Goal: Information Seeking & Learning: Learn about a topic

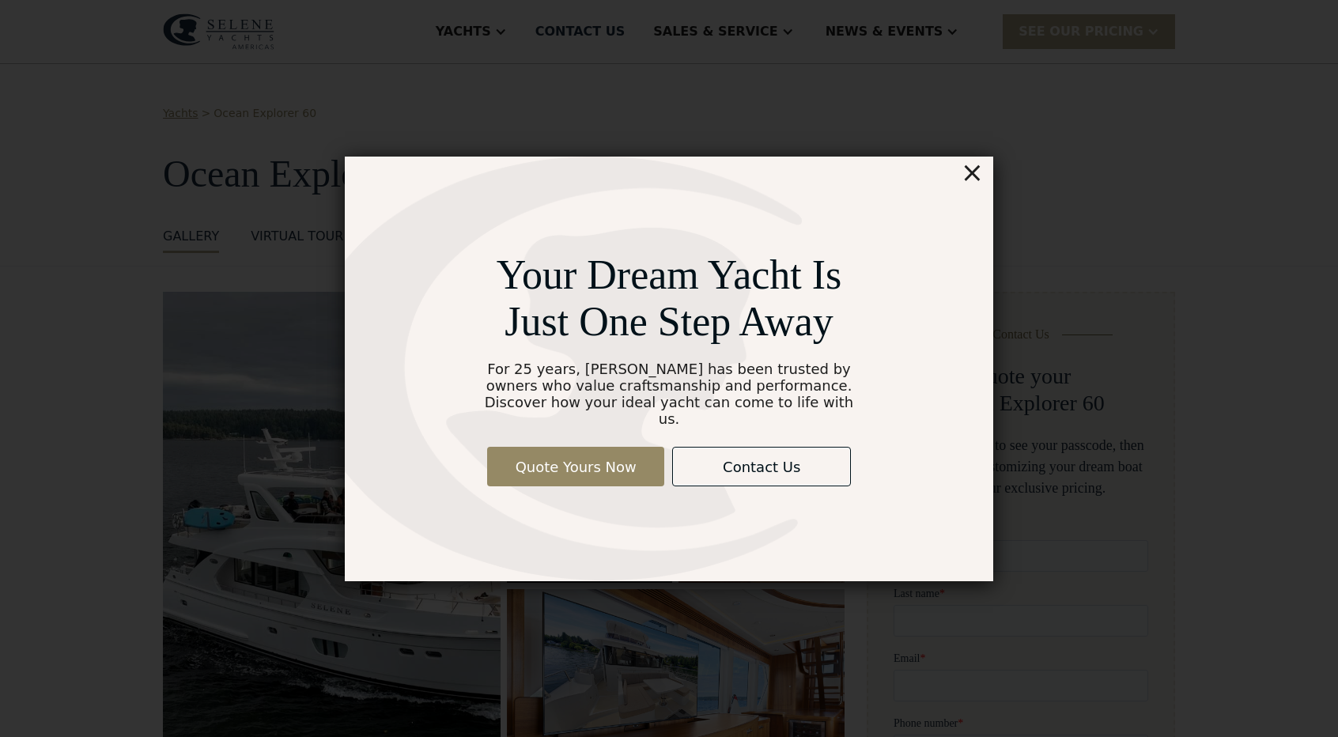
click at [971, 177] on div "×" at bounding box center [972, 173] width 23 height 32
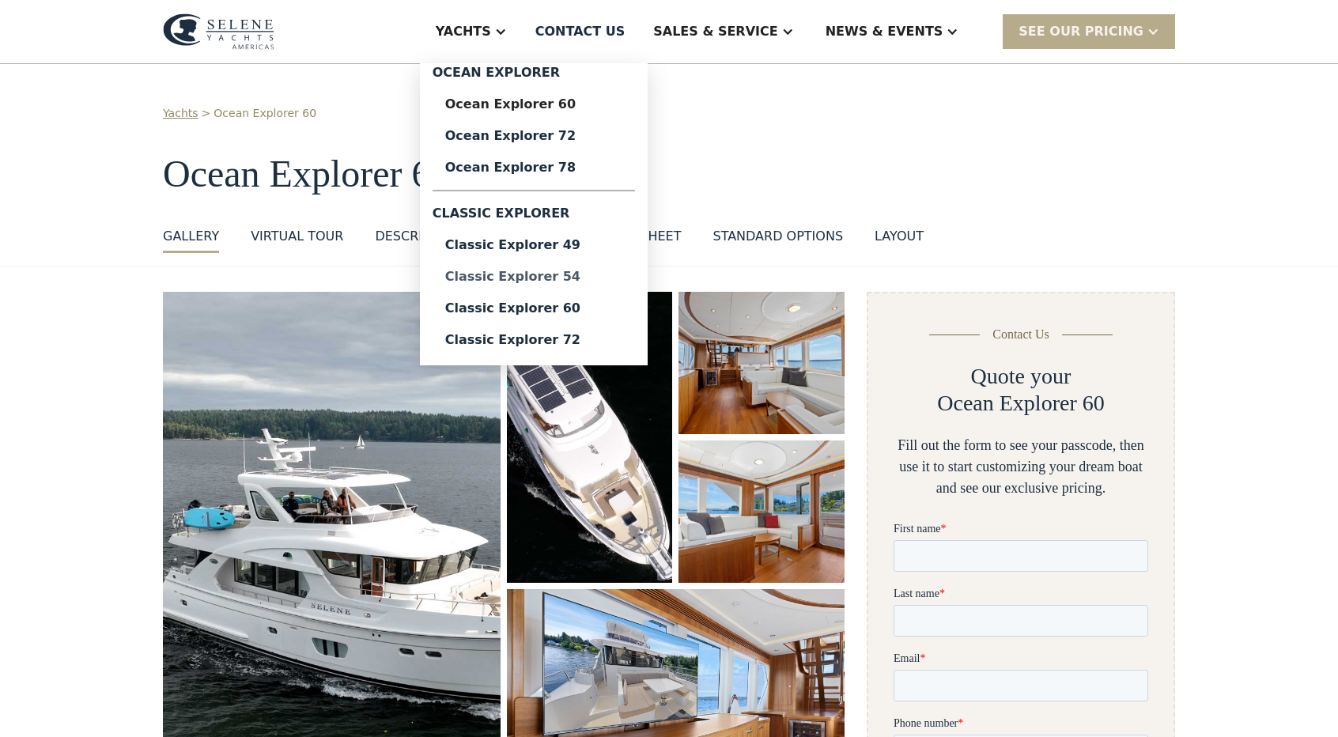
click at [565, 282] on div "Classic Explorer 54" at bounding box center [533, 276] width 177 height 13
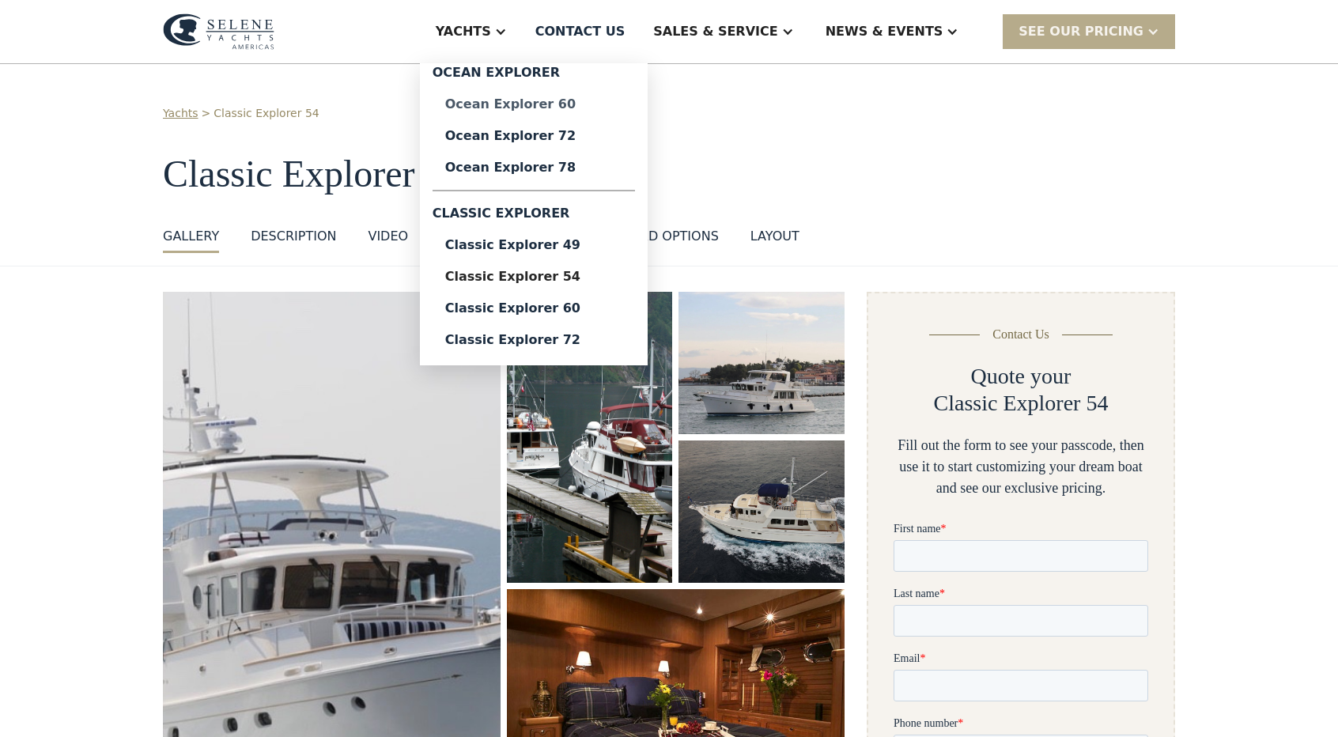
click at [579, 106] on div "Ocean Explorer 60" at bounding box center [533, 104] width 177 height 13
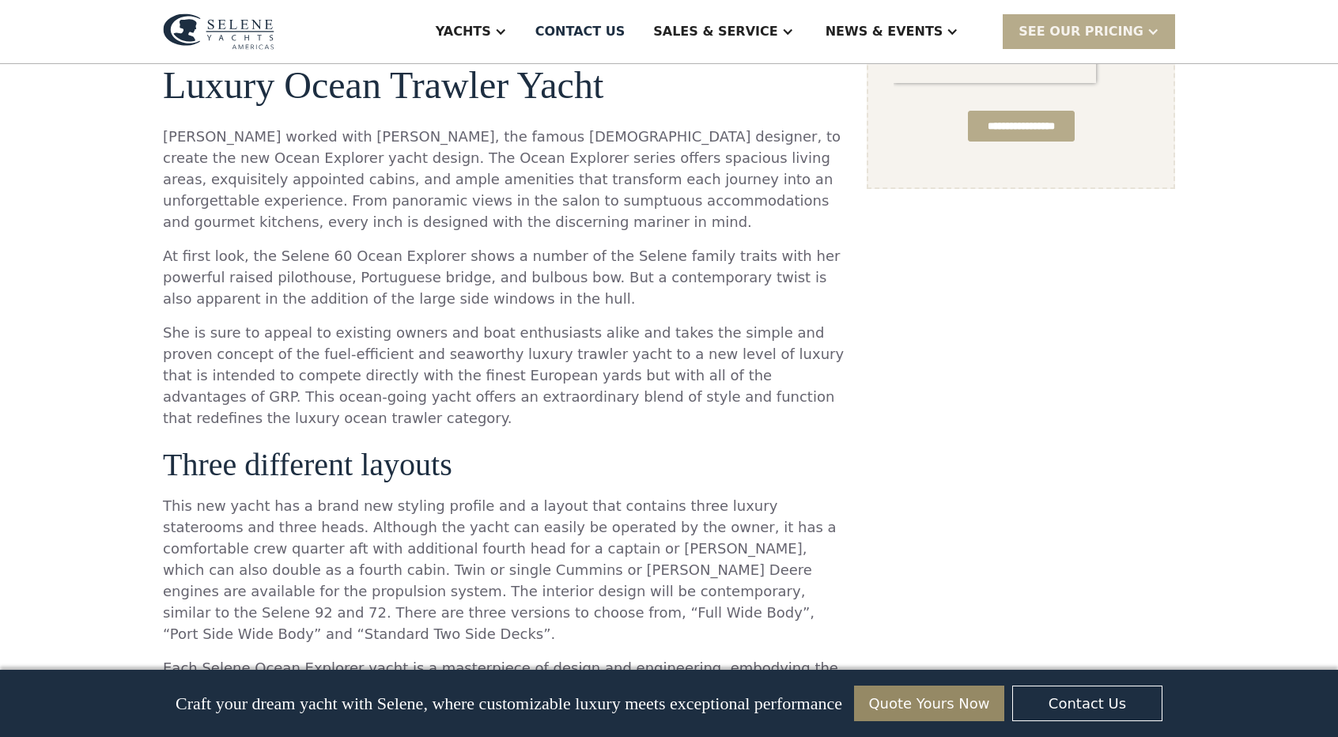
scroll to position [1235, 0]
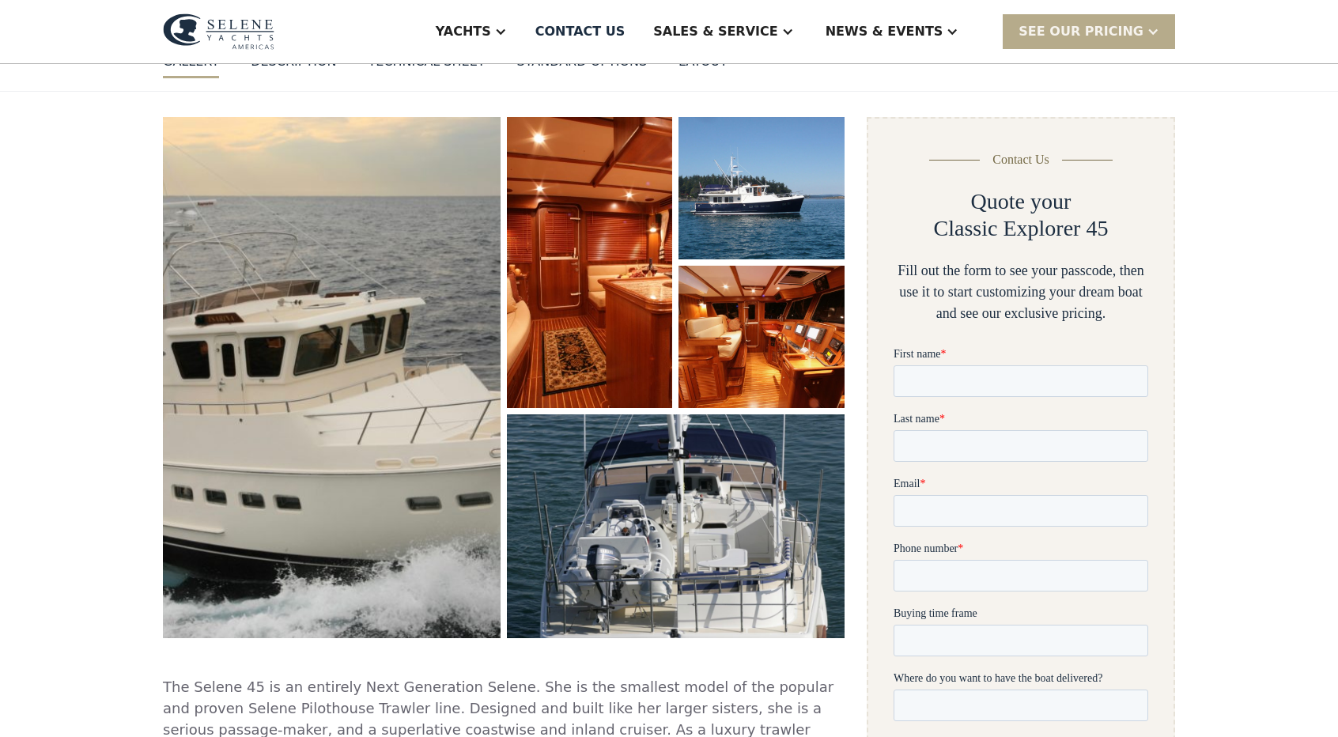
scroll to position [176, 0]
